Goal: Information Seeking & Learning: Learn about a topic

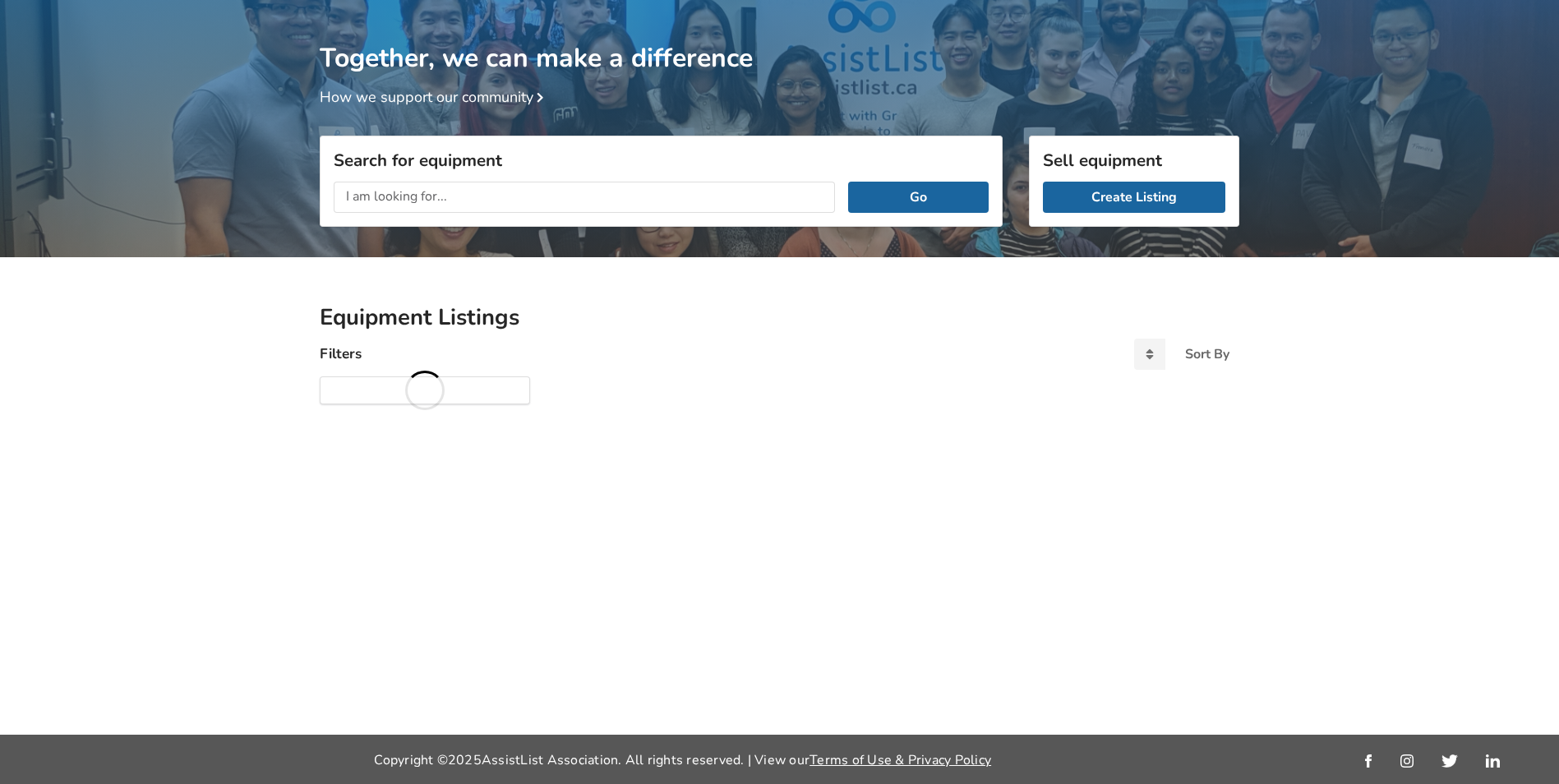
click at [497, 201] on input "text" at bounding box center [585, 197] width 502 height 31
type input "hospital bed"
click at [848, 181] on button "Go" at bounding box center [918, 197] width 140 height 31
click at [887, 198] on button "Go" at bounding box center [918, 197] width 140 height 31
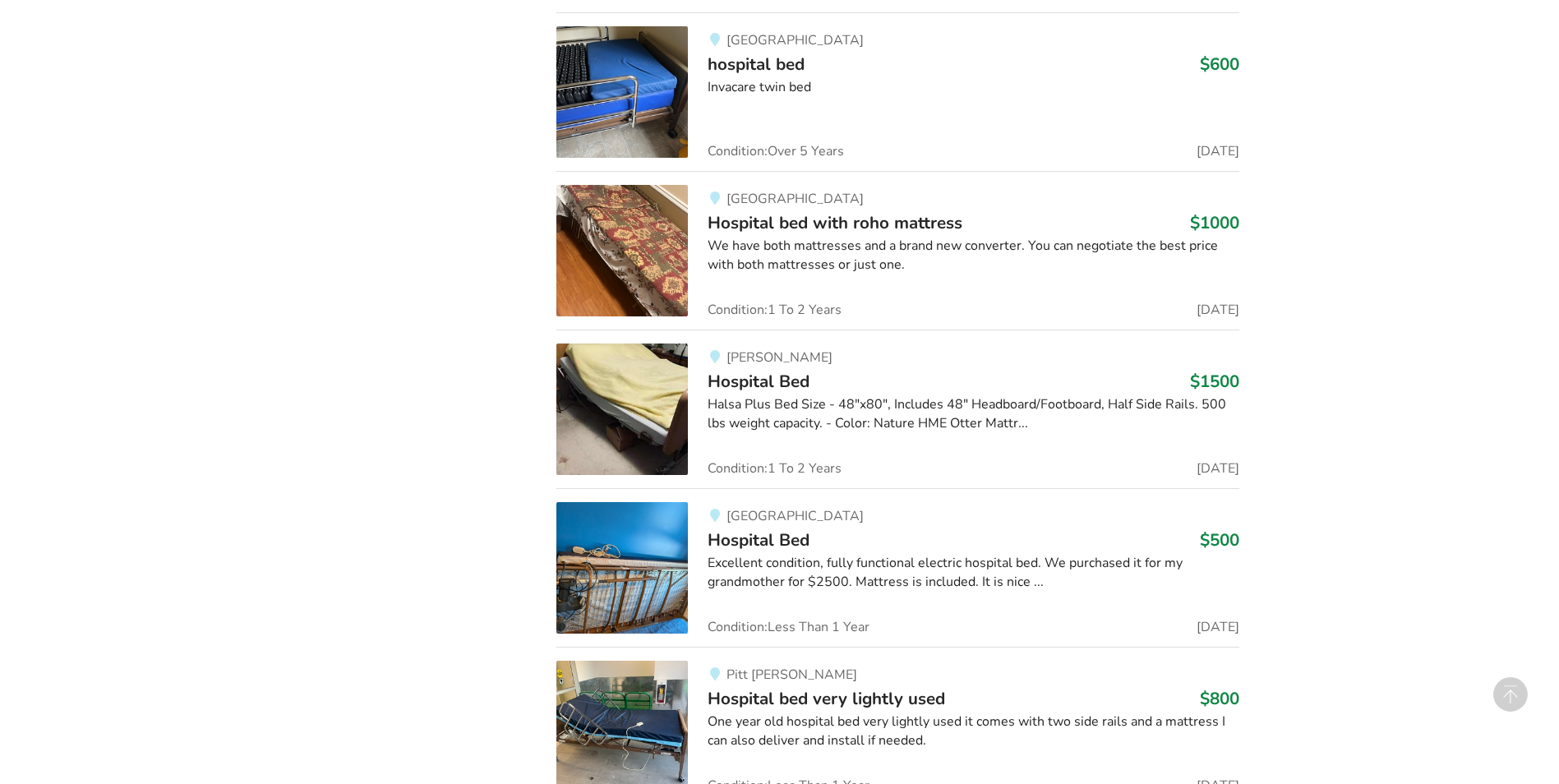
scroll to position [1284, 0]
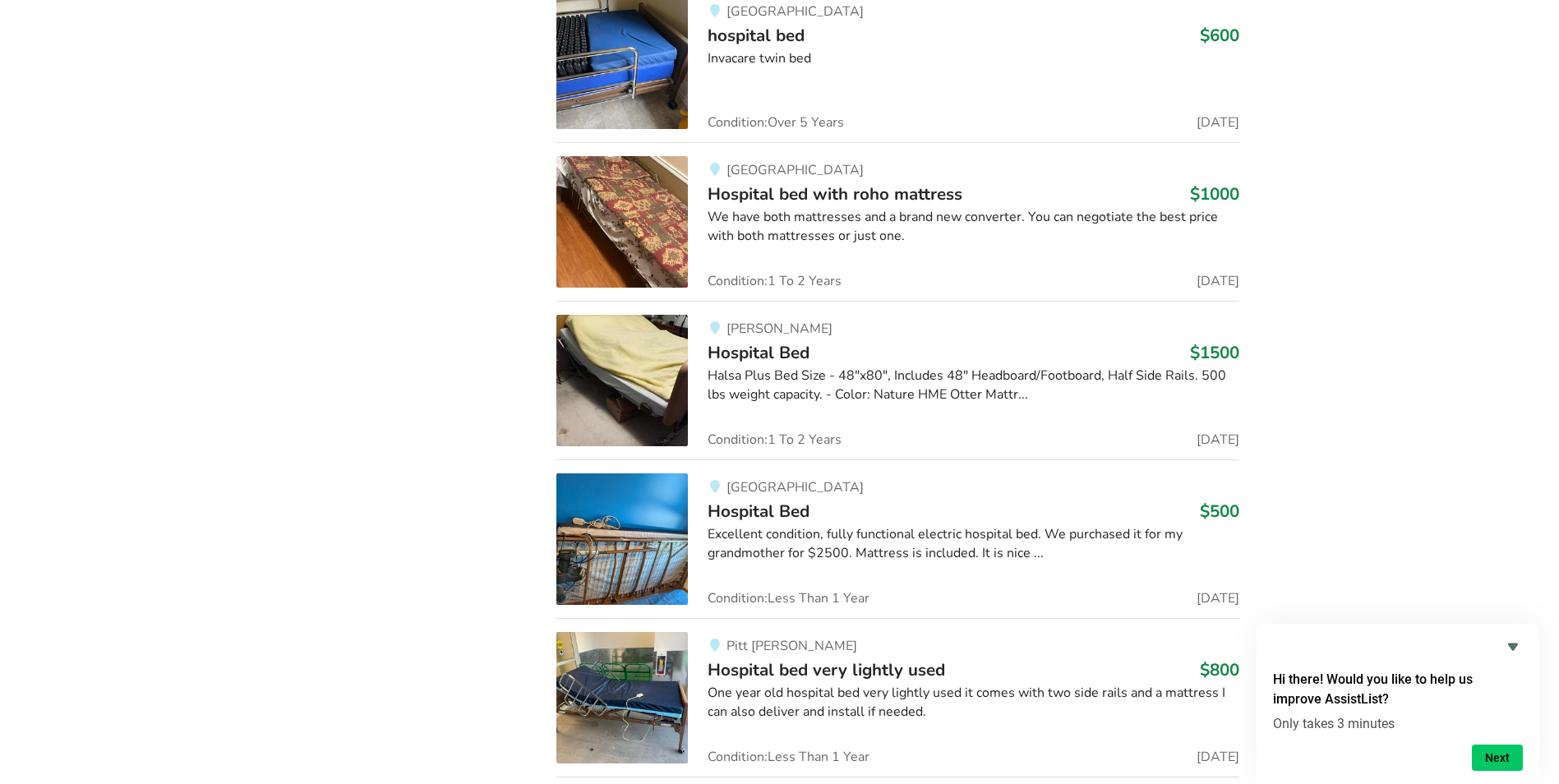
click at [660, 538] on img at bounding box center [622, 538] width 131 height 131
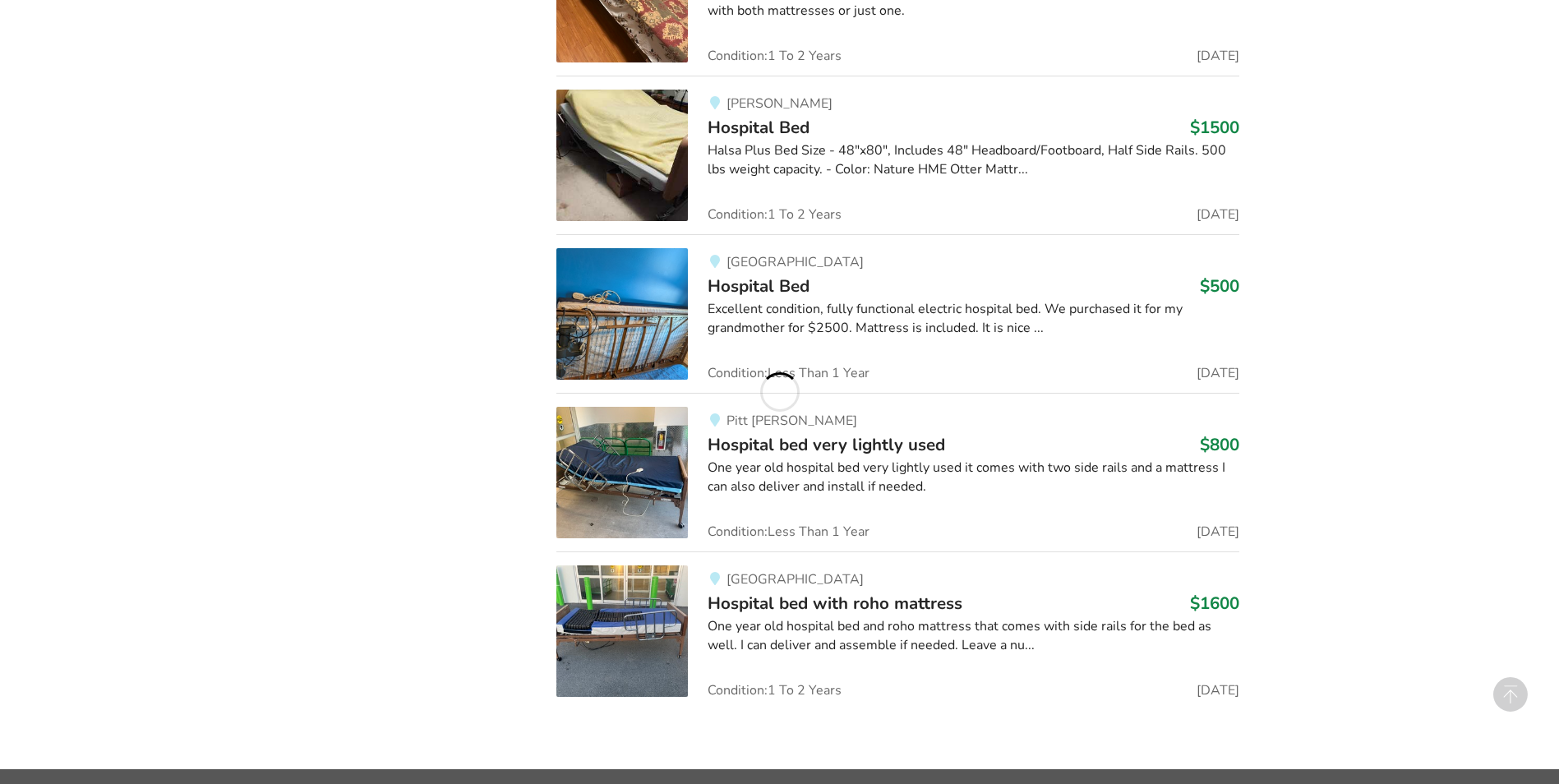
scroll to position [1531, 0]
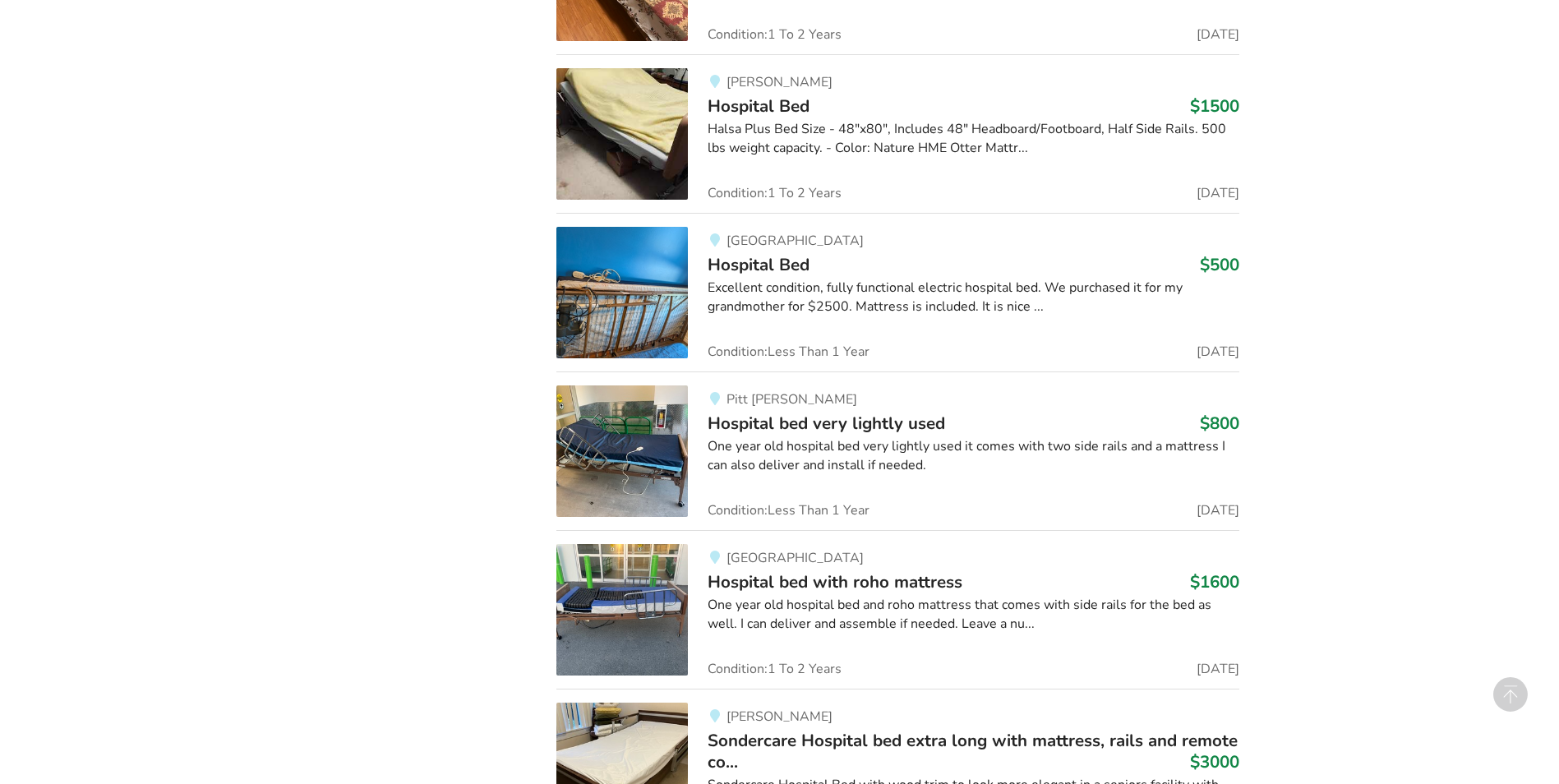
click at [822, 423] on span "Hospital bed very lightly used" at bounding box center [827, 423] width 238 height 23
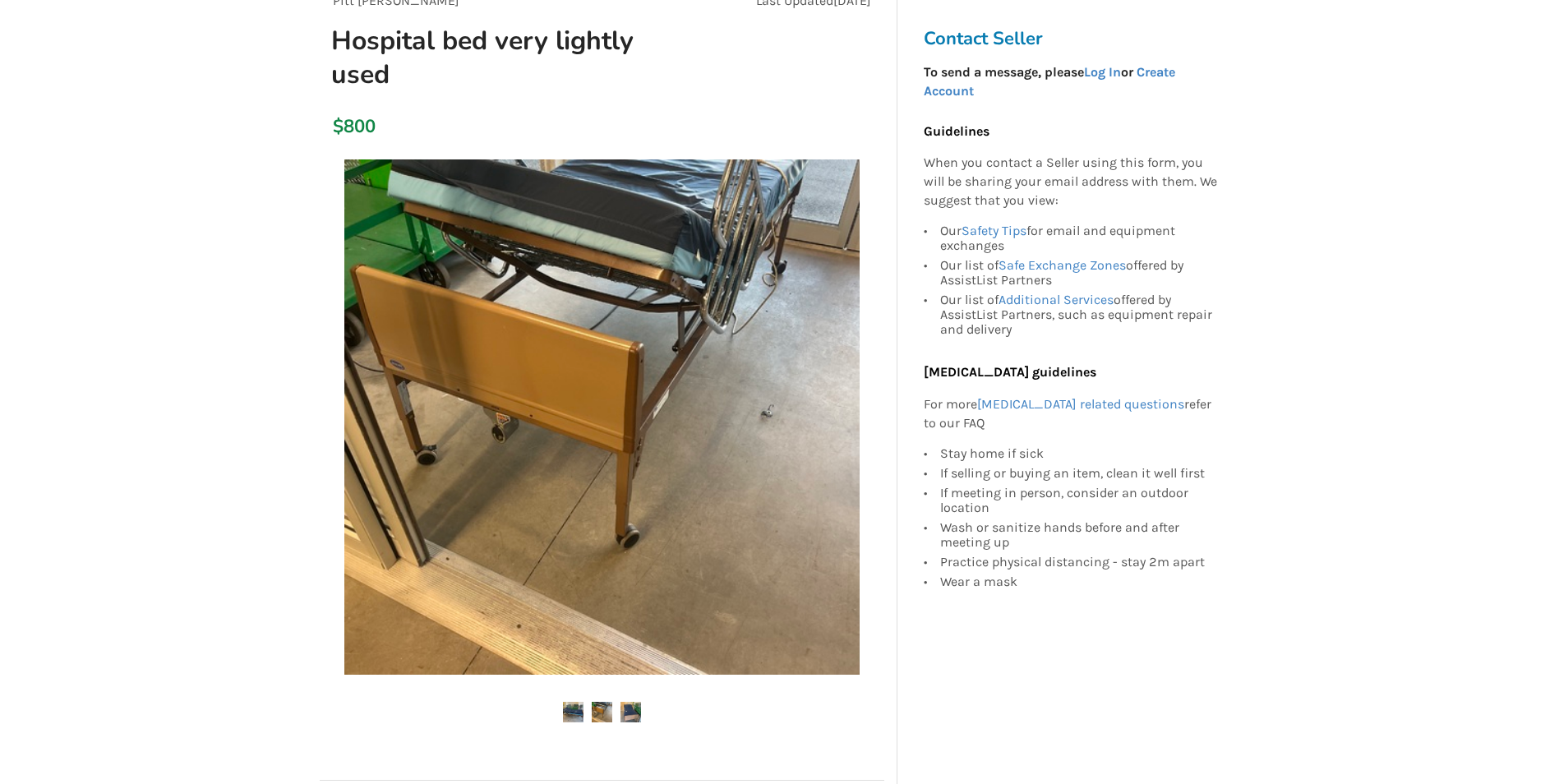
scroll to position [164, 0]
